Goal: Use online tool/utility: Utilize a website feature to perform a specific function

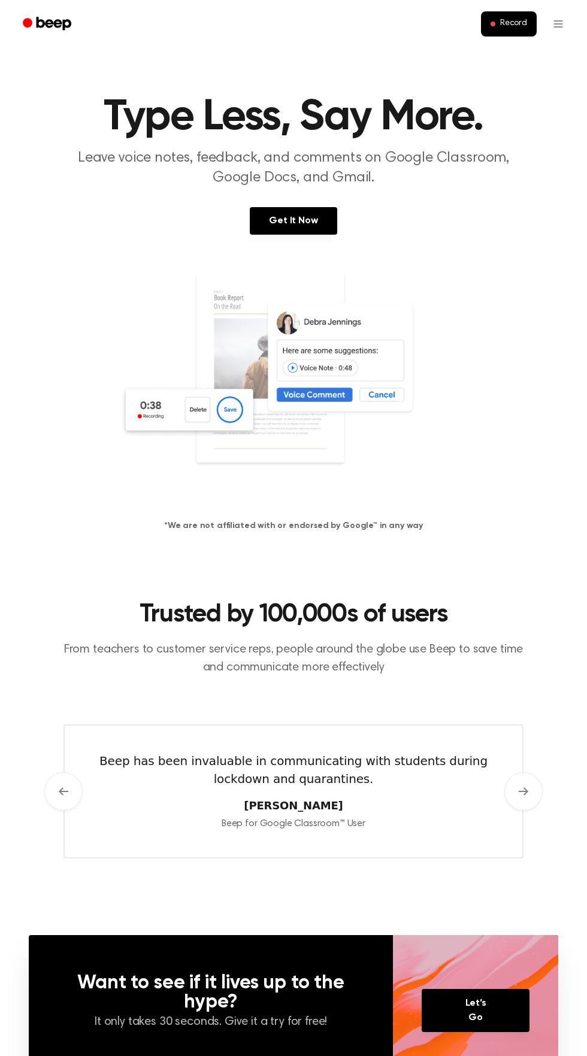
click at [221, 434] on img at bounding box center [293, 386] width 347 height 230
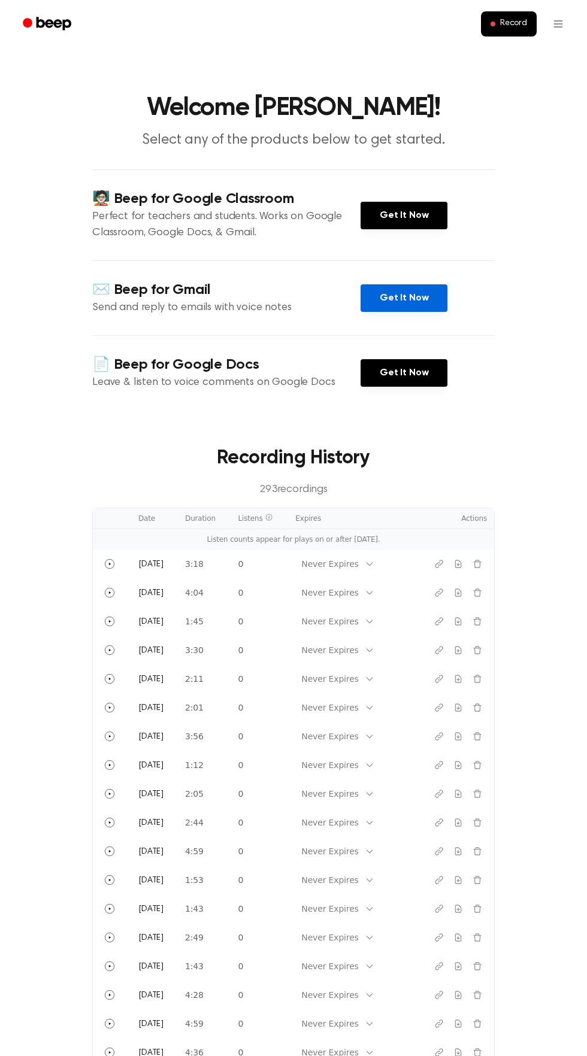
click at [422, 296] on link "Get It Now" at bounding box center [403, 298] width 87 height 28
click at [513, 23] on span "Record" at bounding box center [513, 24] width 27 height 11
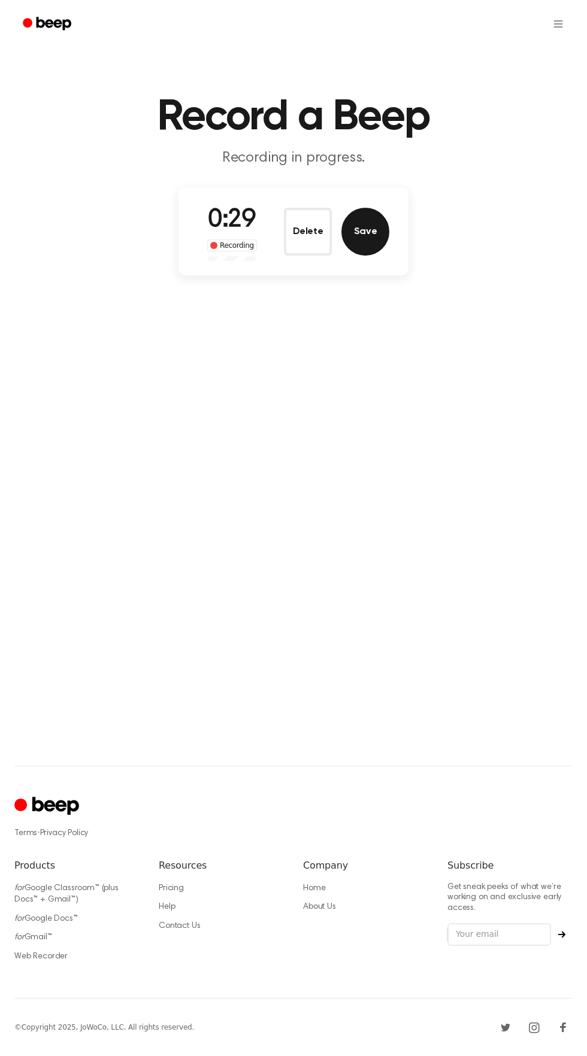
click at [357, 223] on button "Save" at bounding box center [365, 232] width 48 height 48
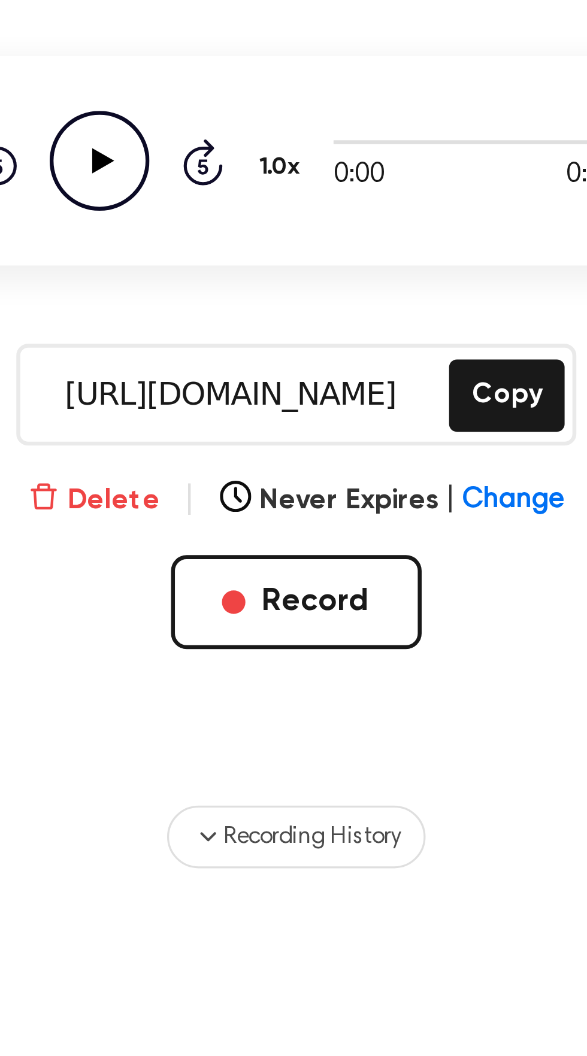
click at [236, 324] on button "Delete" at bounding box center [231, 323] width 40 height 13
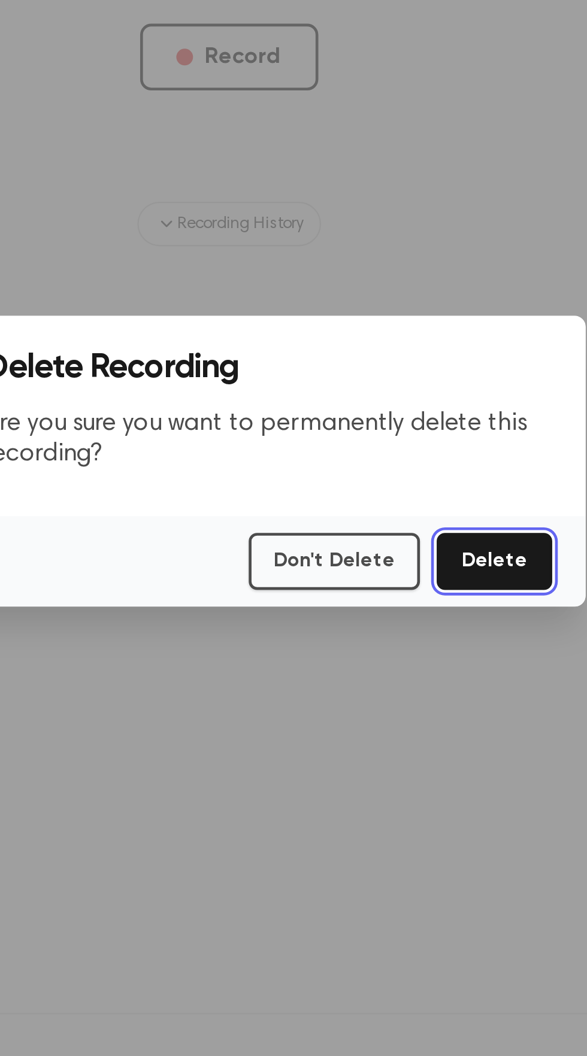
click at [415, 584] on button "Delete" at bounding box center [407, 571] width 50 height 25
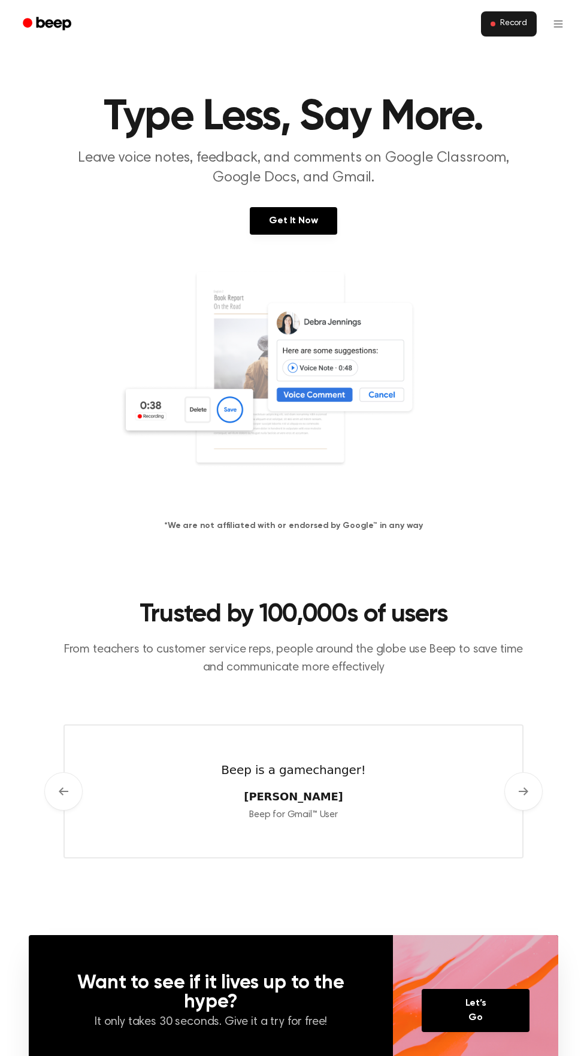
click at [519, 27] on span "Record" at bounding box center [513, 24] width 27 height 11
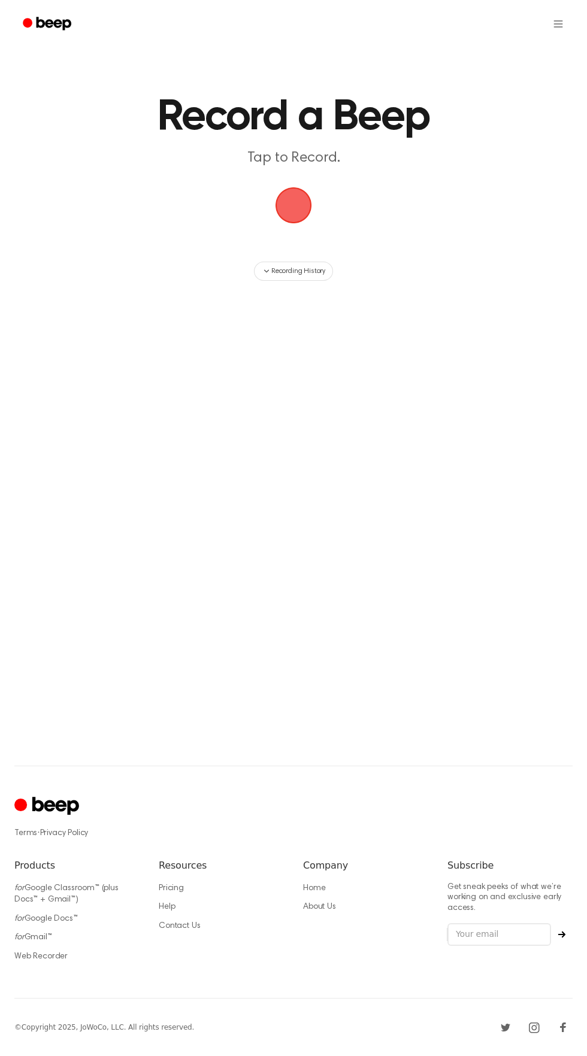
click at [284, 221] on span "button" at bounding box center [293, 205] width 37 height 37
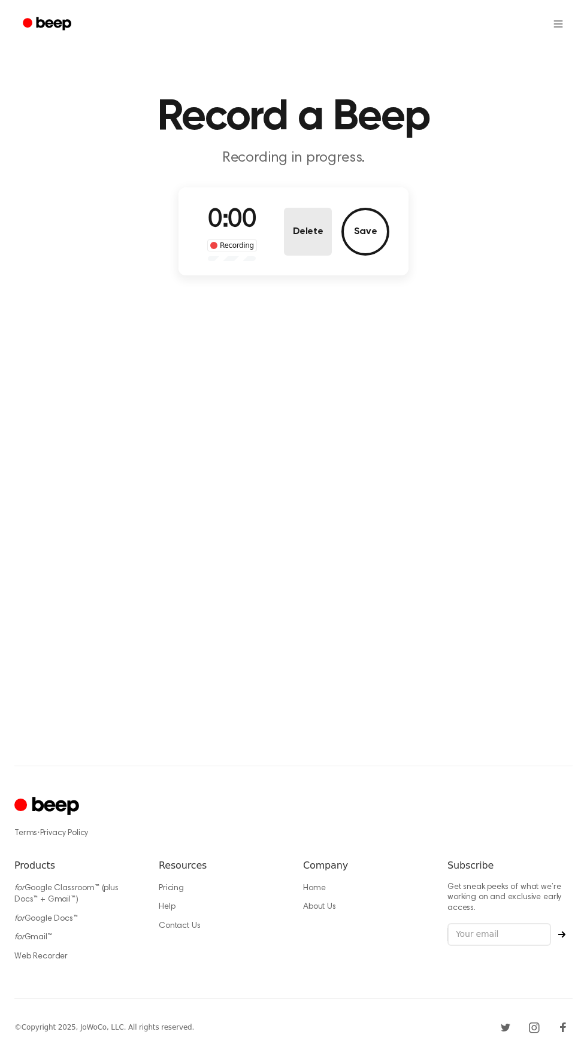
click at [308, 211] on button "Delete" at bounding box center [308, 232] width 48 height 48
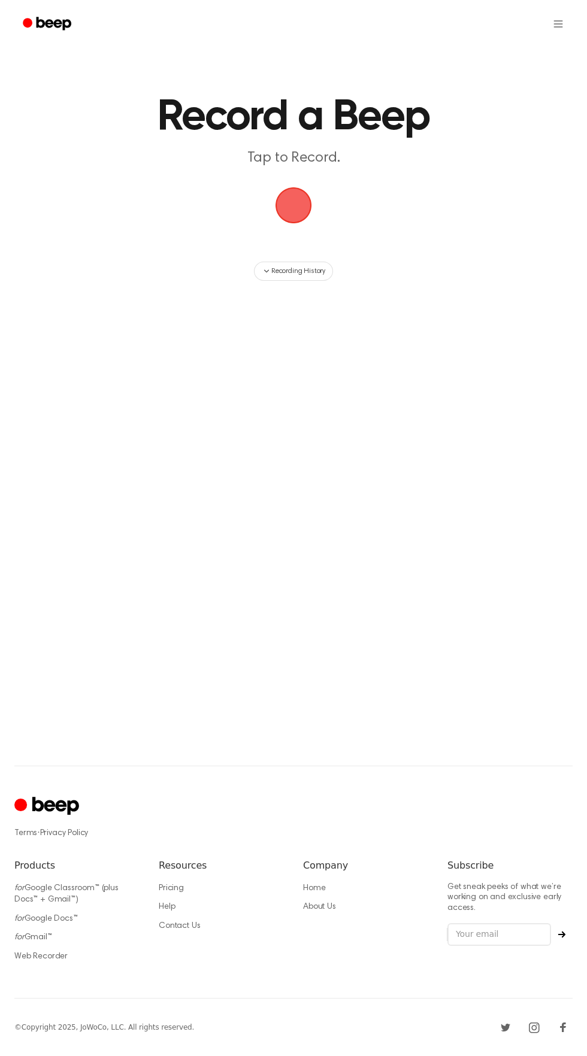
click at [299, 220] on span "button" at bounding box center [293, 205] width 39 height 39
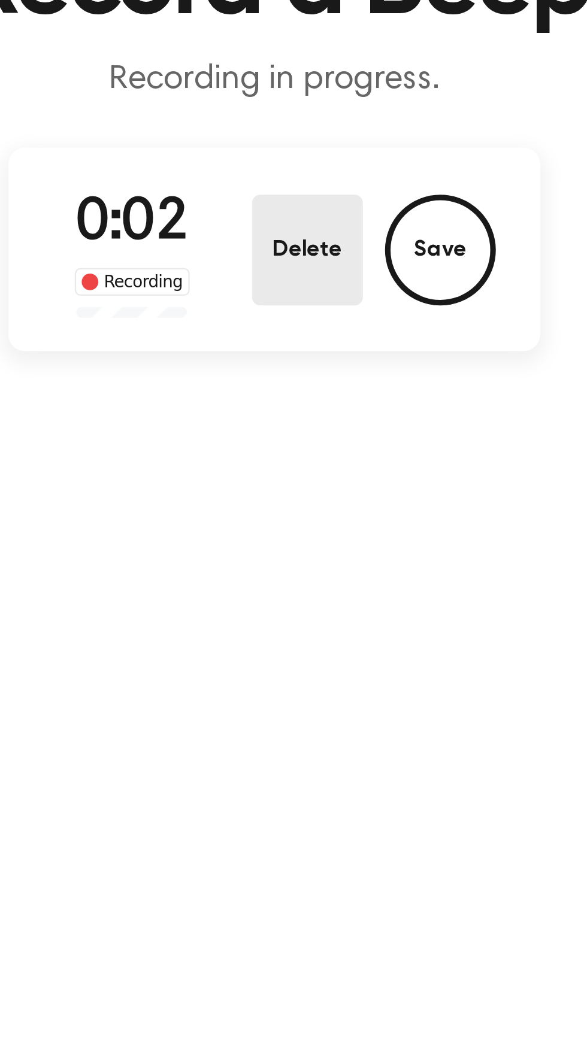
click at [303, 232] on button "Delete" at bounding box center [308, 232] width 48 height 48
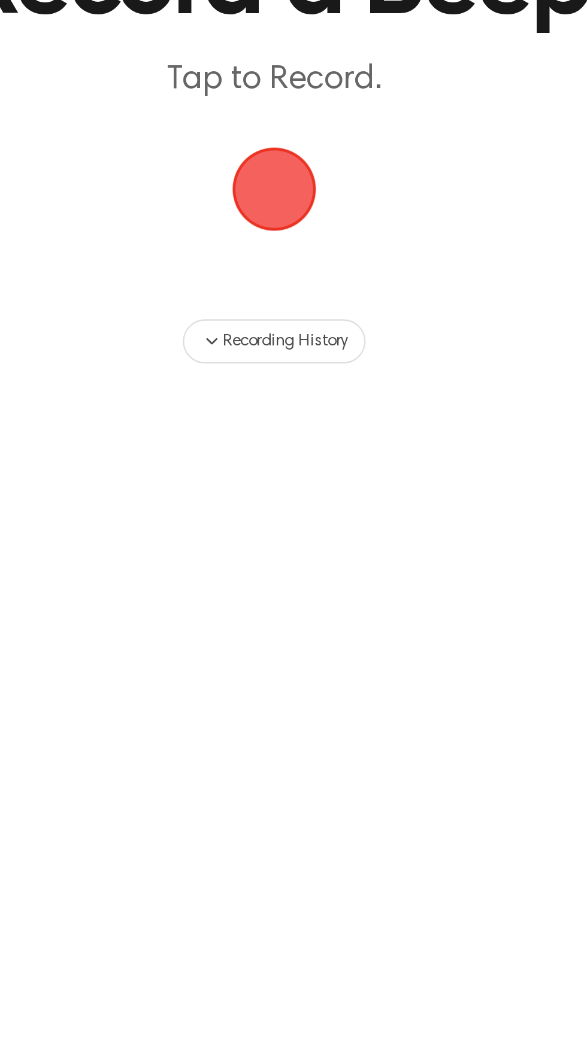
click at [299, 209] on span "button" at bounding box center [293, 206] width 34 height 34
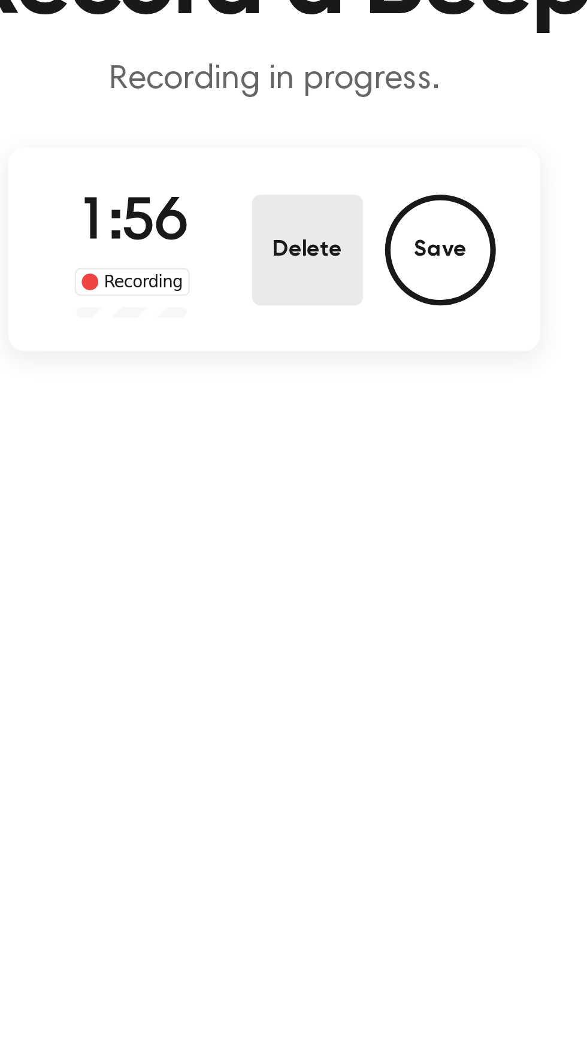
click at [298, 223] on button "Delete" at bounding box center [308, 232] width 48 height 48
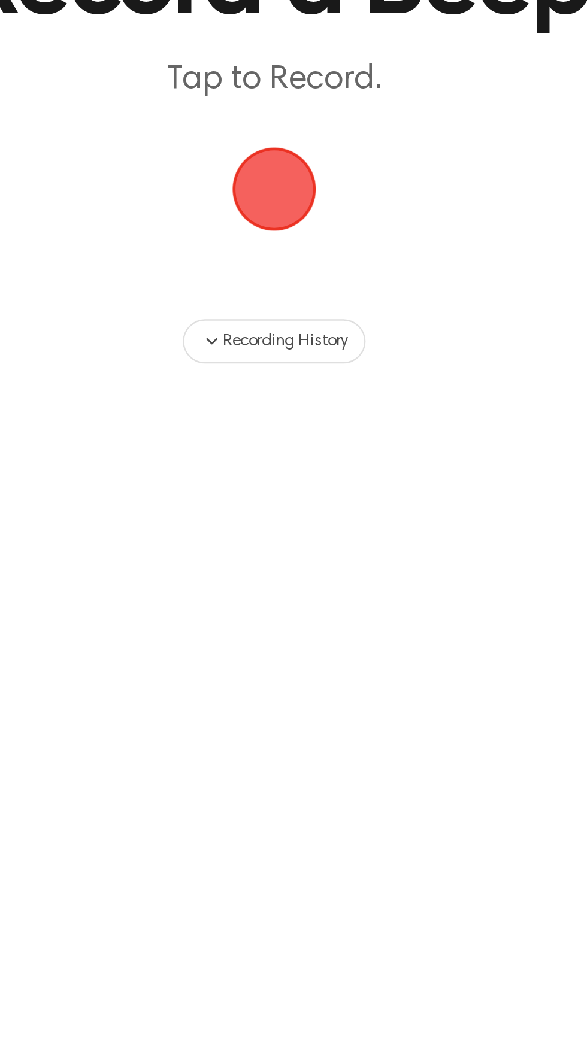
click at [282, 197] on span "button" at bounding box center [293, 205] width 39 height 39
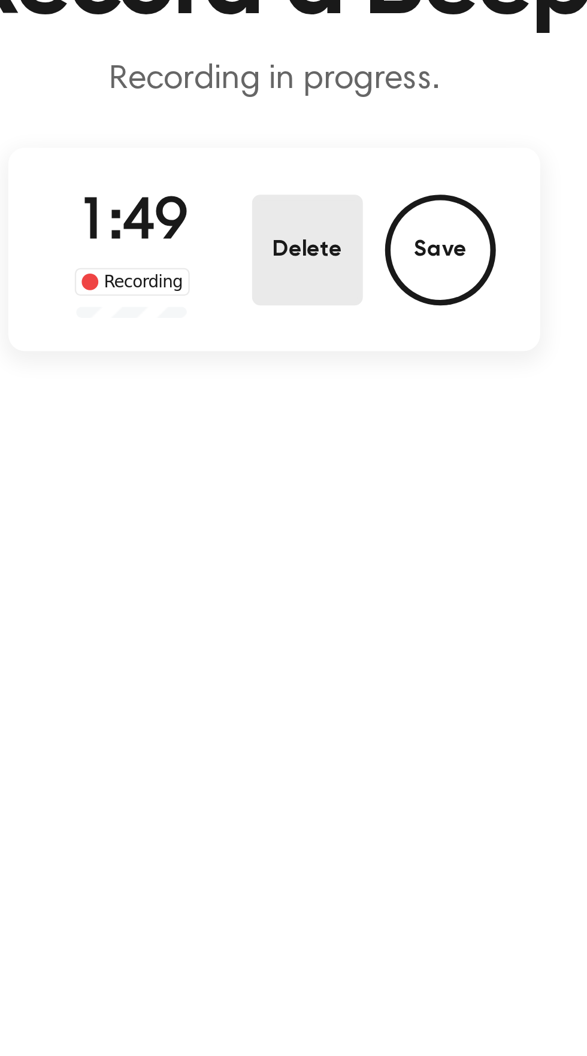
click at [302, 228] on button "Delete" at bounding box center [308, 232] width 48 height 48
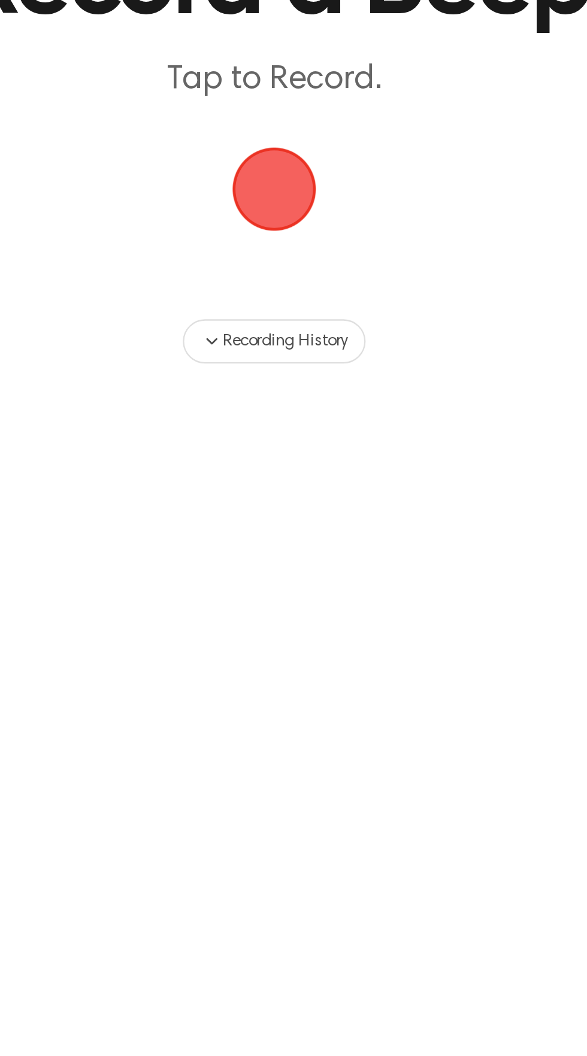
click at [296, 206] on span "button" at bounding box center [293, 205] width 39 height 39
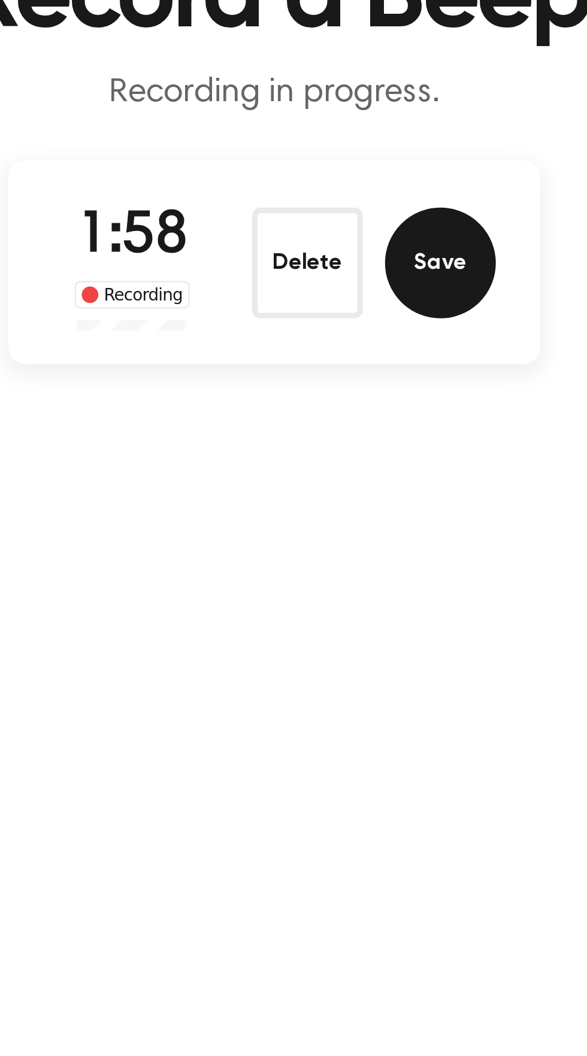
click at [360, 232] on button "Save" at bounding box center [365, 232] width 48 height 48
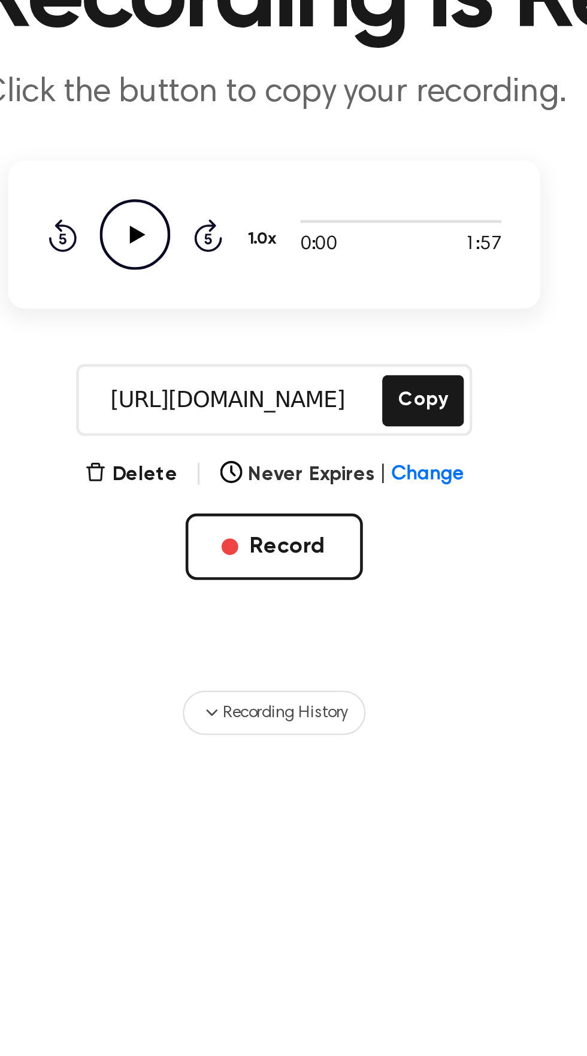
click at [230, 225] on icon "Play Audio" at bounding box center [233, 219] width 31 height 31
click at [349, 293] on button "Copy" at bounding box center [357, 291] width 35 height 22
